Goal: Information Seeking & Learning: Learn about a topic

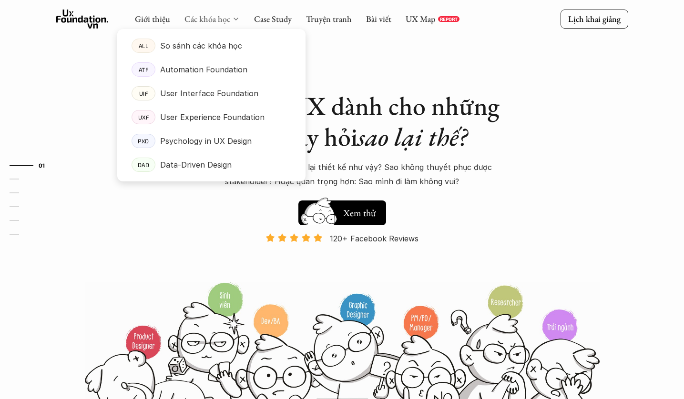
click at [215, 16] on link "Các khóa học" at bounding box center [207, 18] width 46 height 11
click at [190, 121] on p "User Experience Foundation" at bounding box center [212, 117] width 104 height 14
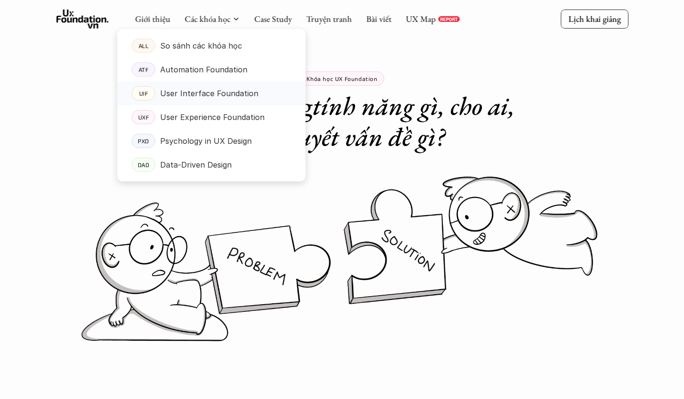
click at [288, 87] on div "User Interface Foundation" at bounding box center [225, 93] width 131 height 14
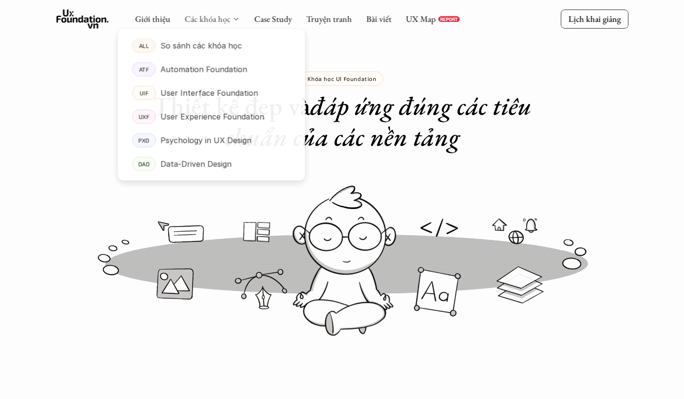
click at [219, 15] on link "Các khóa học" at bounding box center [207, 18] width 46 height 11
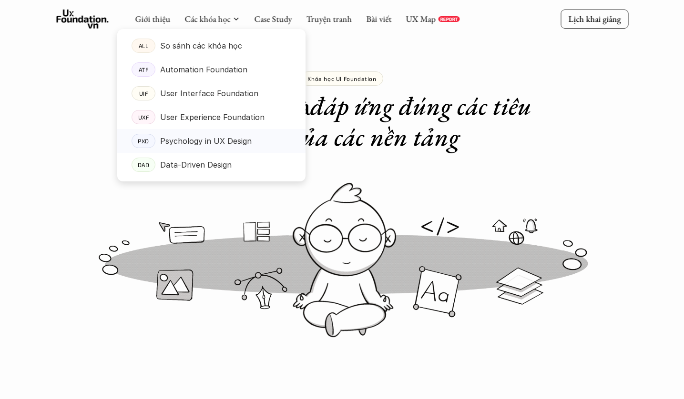
click at [202, 139] on p "Psychology in UX Design" at bounding box center [206, 141] width 92 height 14
